Goal: Task Accomplishment & Management: Complete application form

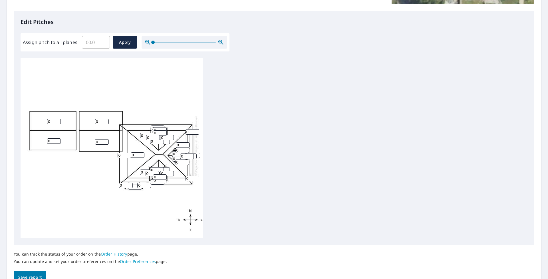
scroll to position [143, 0]
click at [102, 121] on input "0" at bounding box center [102, 120] width 14 height 5
click at [106, 119] on input "9" at bounding box center [102, 120] width 14 height 5
click at [106, 119] on input "10" at bounding box center [102, 120] width 14 height 5
click at [106, 119] on input "11" at bounding box center [102, 120] width 14 height 5
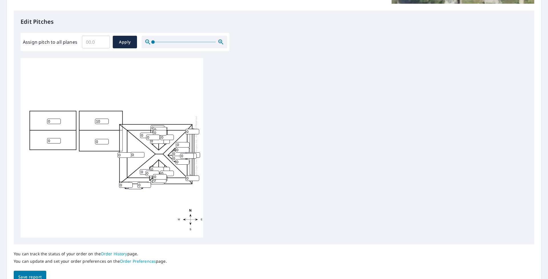
click at [107, 122] on input "10" at bounding box center [102, 120] width 14 height 5
type input "9"
click at [107, 122] on input "9" at bounding box center [102, 120] width 14 height 5
click at [104, 140] on input "1" at bounding box center [102, 141] width 14 height 5
click at [106, 140] on input "2" at bounding box center [102, 141] width 14 height 5
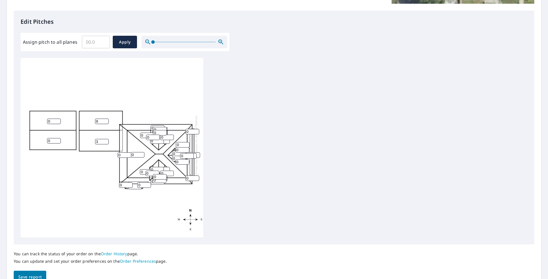
click at [106, 140] on input "3" at bounding box center [102, 141] width 14 height 5
click at [106, 140] on input "4" at bounding box center [102, 141] width 14 height 5
click at [106, 140] on input "5" at bounding box center [102, 141] width 14 height 5
click at [106, 140] on input "6" at bounding box center [102, 141] width 14 height 5
click at [106, 140] on input "7" at bounding box center [102, 141] width 14 height 5
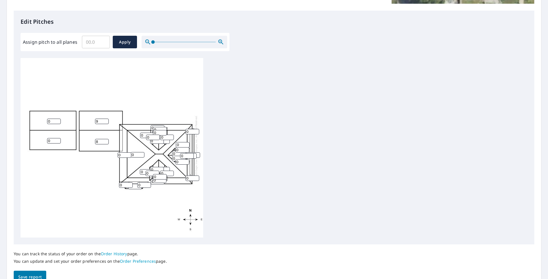
type input "8"
click at [106, 140] on input "8" at bounding box center [102, 141] width 14 height 5
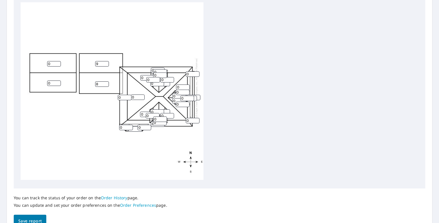
scroll to position [4, 0]
click at [122, 95] on input "0" at bounding box center [125, 97] width 14 height 5
click at [106, 61] on input "10" at bounding box center [102, 63] width 14 height 5
click at [106, 62] on input "9" at bounding box center [102, 63] width 14 height 5
type input "8"
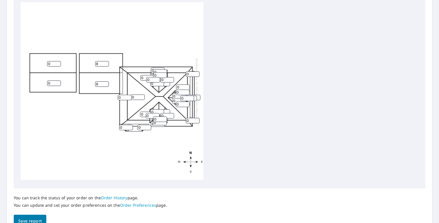
click at [106, 62] on input "8" at bounding box center [102, 63] width 14 height 5
click at [108, 107] on div "0 8 0 8 0 0 0 0 0 0 0 0 0 0 0 0 0 0 0 0 0 0 0 0 0 0 0 0 0 0 0 0 0 0 0 0" at bounding box center [112, 90] width 183 height 179
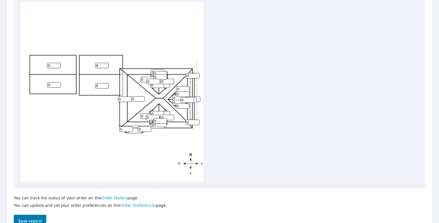
click at [161, 70] on input "1" at bounding box center [158, 71] width 14 height 5
click at [161, 70] on input "2" at bounding box center [158, 71] width 14 height 5
click at [161, 70] on input "3" at bounding box center [158, 71] width 14 height 5
type input "4"
click at [161, 70] on input "4" at bounding box center [158, 71] width 14 height 5
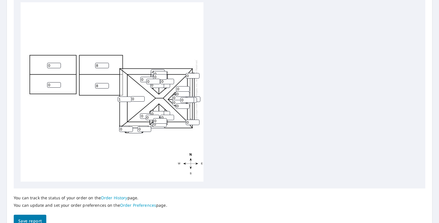
click at [129, 98] on input "1" at bounding box center [125, 99] width 14 height 5
click at [129, 98] on input "2" at bounding box center [125, 99] width 14 height 5
click at [129, 98] on input "3" at bounding box center [125, 99] width 14 height 5
type input "4"
click at [129, 98] on input "4" at bounding box center [125, 99] width 14 height 5
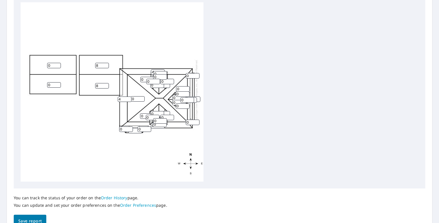
click at [158, 128] on input "0" at bounding box center [158, 125] width 14 height 5
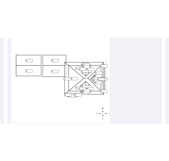
scroll to position [221, 0]
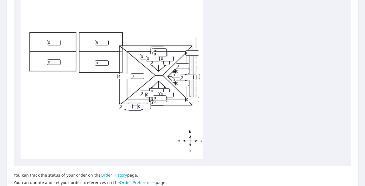
type input "4"
click at [198, 77] on input "0" at bounding box center [193, 76] width 14 height 5
click at [197, 74] on input "1" at bounding box center [193, 76] width 14 height 5
click at [197, 75] on input "2" at bounding box center [193, 76] width 14 height 5
click at [197, 75] on input "3" at bounding box center [193, 76] width 14 height 5
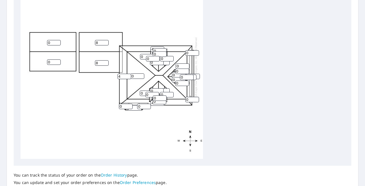
type input "4"
click at [197, 75] on input "4" at bounding box center [193, 76] width 14 height 5
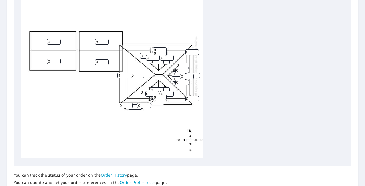
scroll to position [0, 0]
